Goal: Navigation & Orientation: Find specific page/section

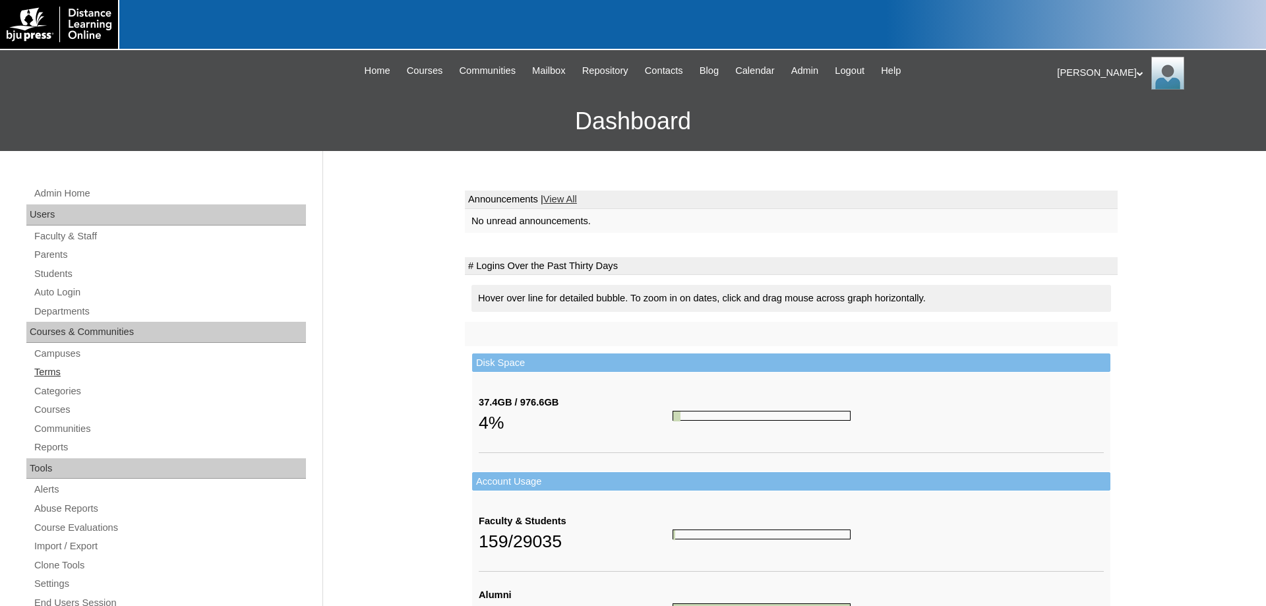
click at [47, 375] on link "Terms" at bounding box center [169, 372] width 273 height 16
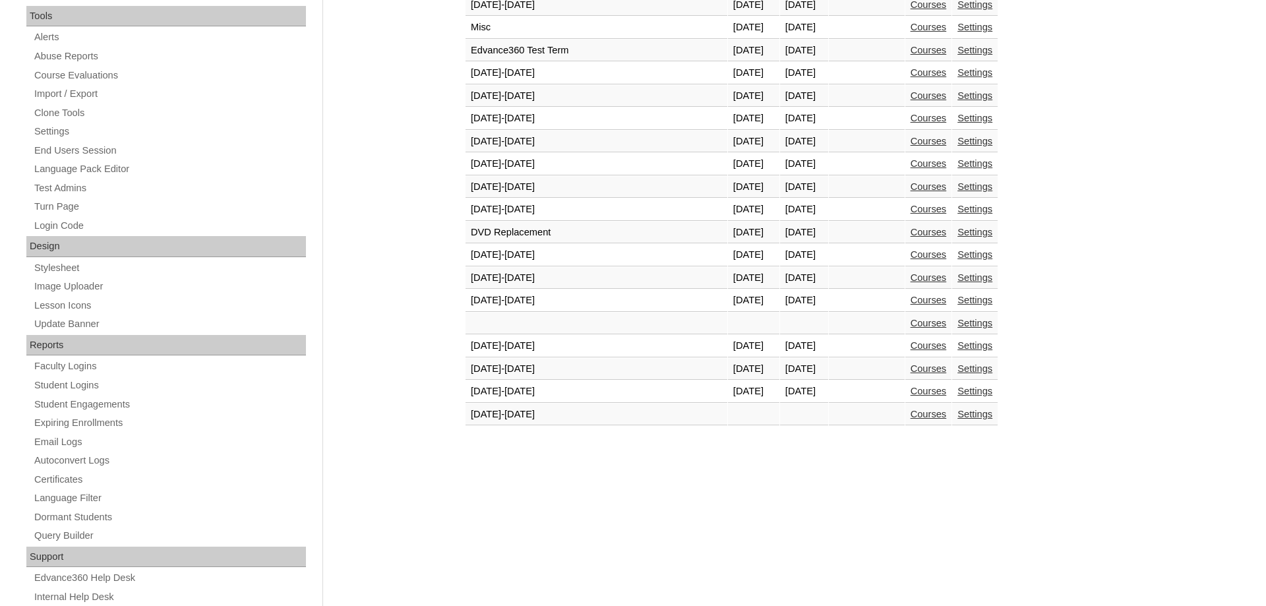
scroll to position [471, 0]
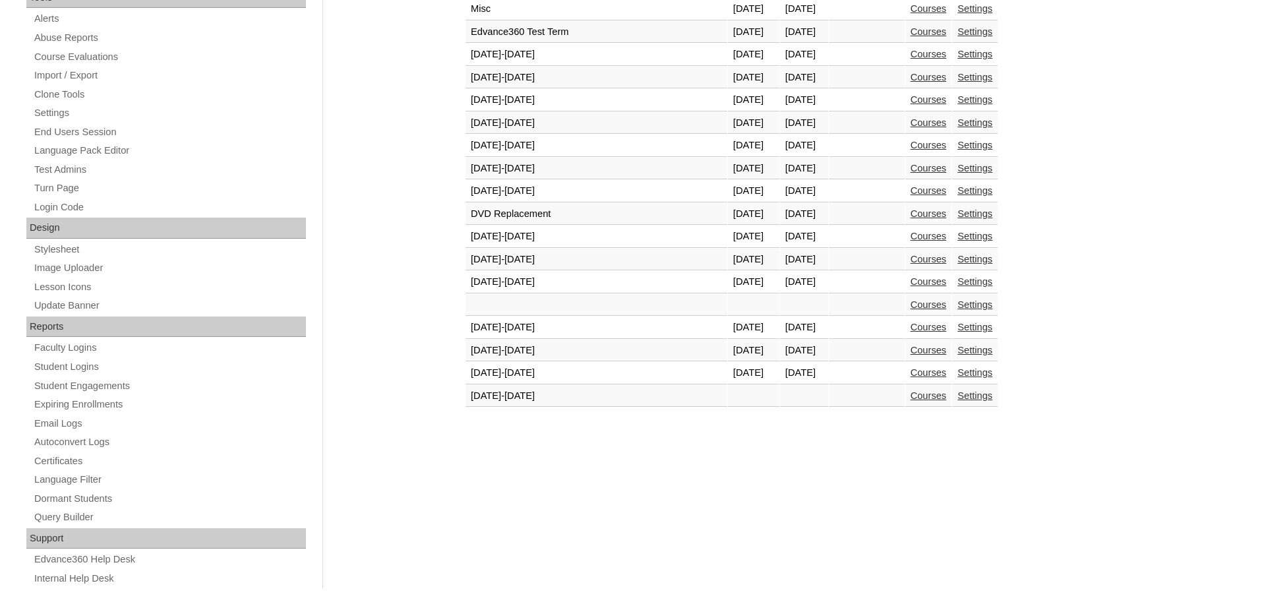
click at [911, 378] on link "Courses" at bounding box center [929, 372] width 36 height 11
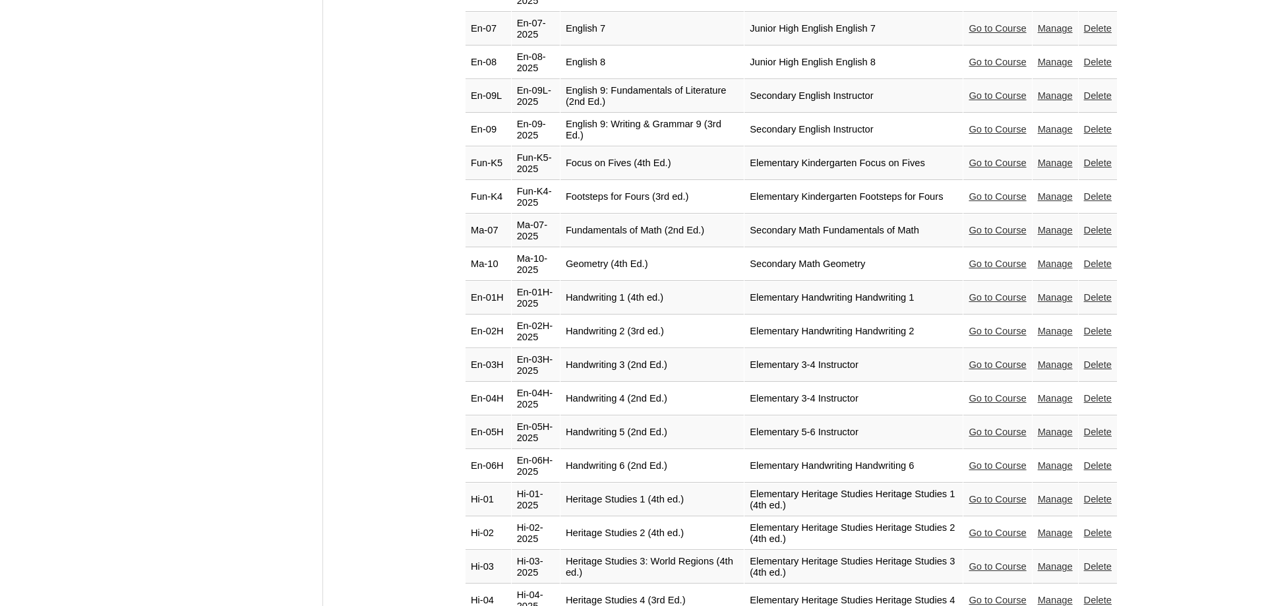
scroll to position [1883, 0]
